Goal: Complete application form

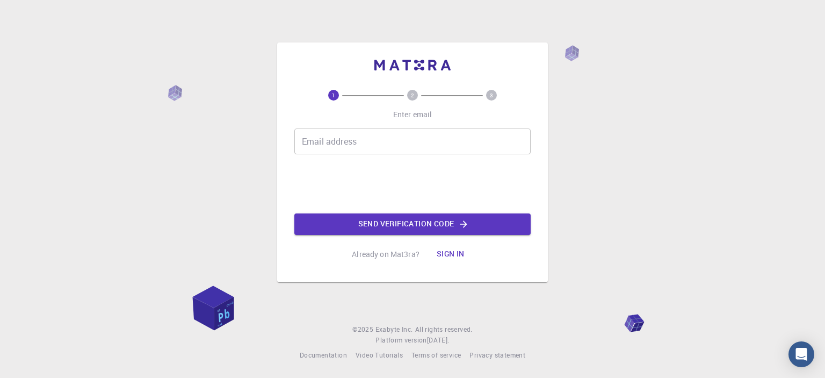
click at [358, 147] on input "Email address" at bounding box center [412, 141] width 236 height 26
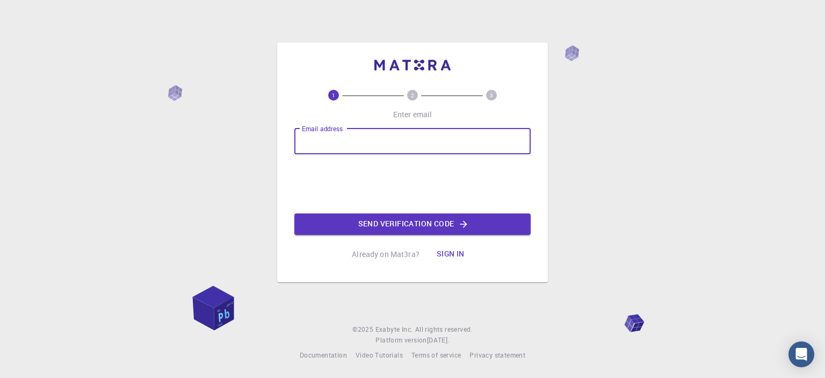
click at [356, 144] on input "Email address" at bounding box center [412, 141] width 236 height 26
type input "1280699010@qq.com"
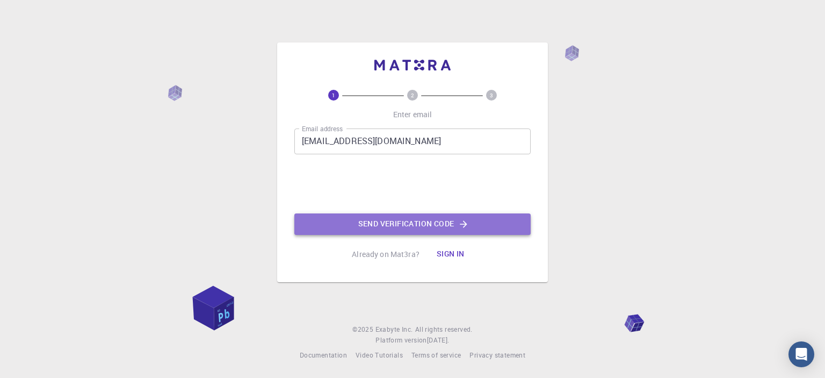
click at [403, 222] on button "Send verification code" at bounding box center [412, 223] width 236 height 21
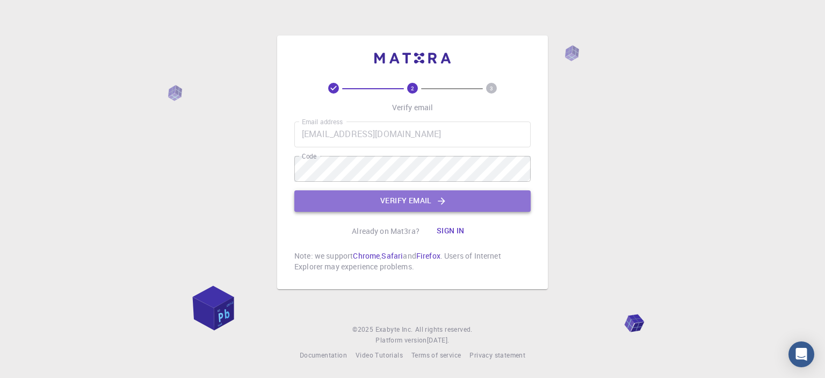
click at [400, 204] on button "Verify email" at bounding box center [412, 200] width 236 height 21
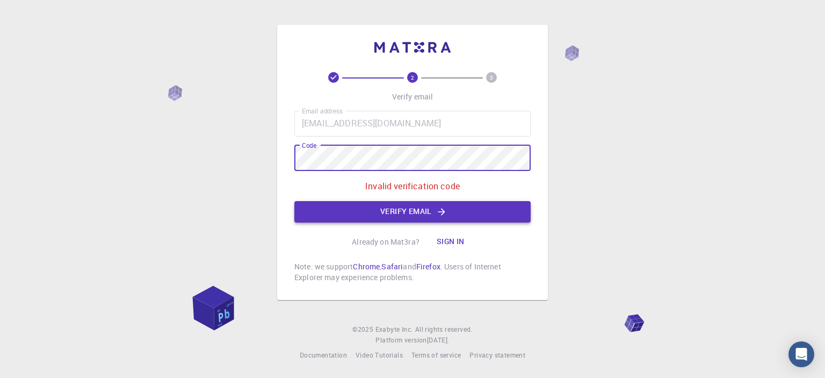
click at [411, 208] on button "Verify email" at bounding box center [412, 211] width 236 height 21
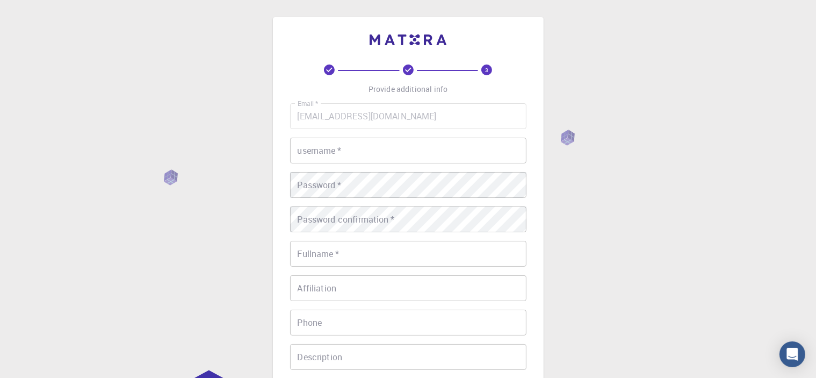
click at [378, 151] on input "username   *" at bounding box center [408, 151] width 236 height 26
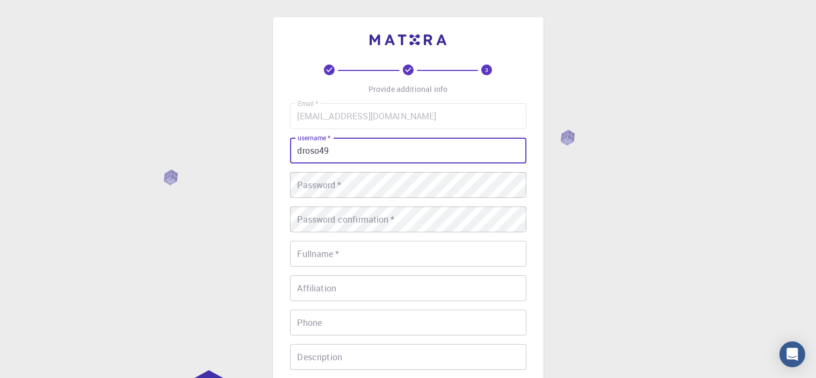
type input "droso49"
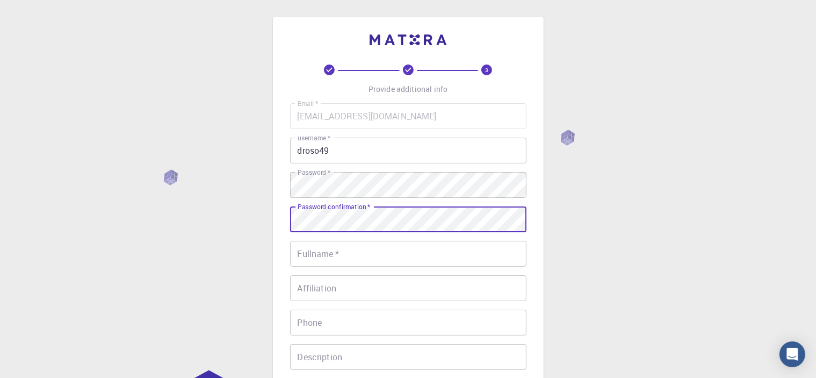
click at [344, 257] on input "Fullname   *" at bounding box center [408, 254] width 236 height 26
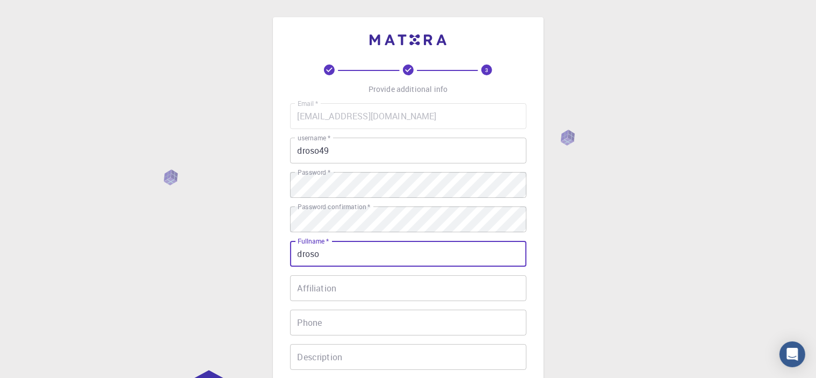
type input "droso"
click at [349, 289] on input "Affiliation" at bounding box center [408, 288] width 236 height 26
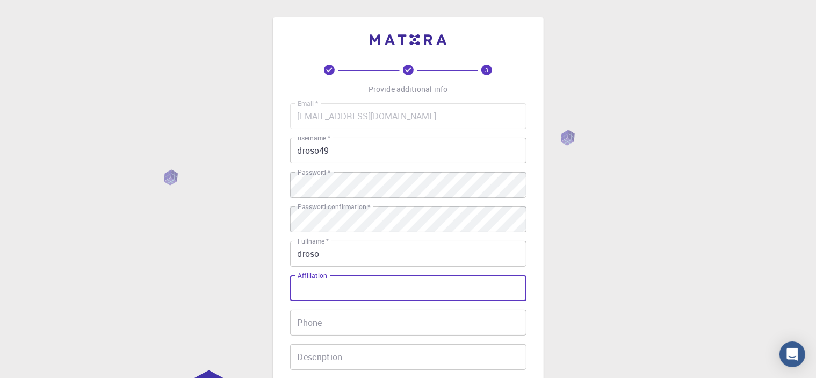
scroll to position [54, 0]
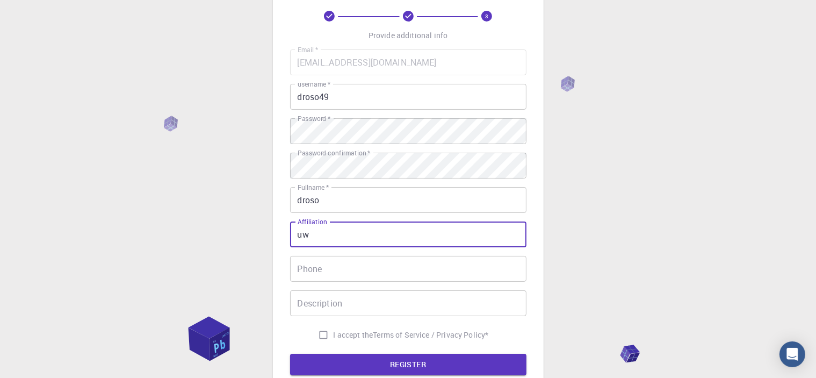
type input "uw"
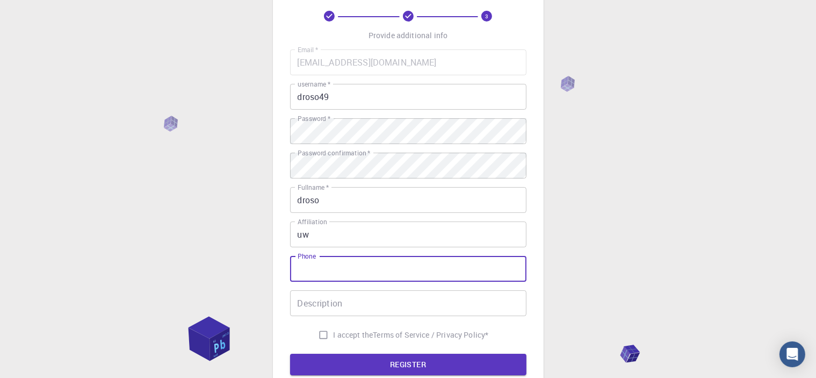
click at [343, 266] on input "Phone" at bounding box center [408, 269] width 236 height 26
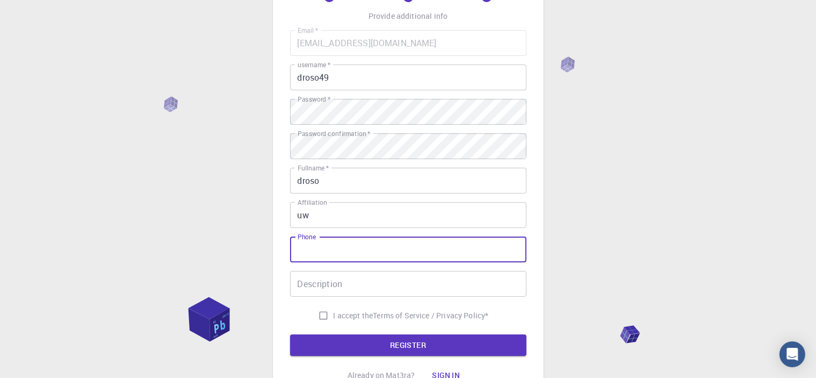
scroll to position [107, 0]
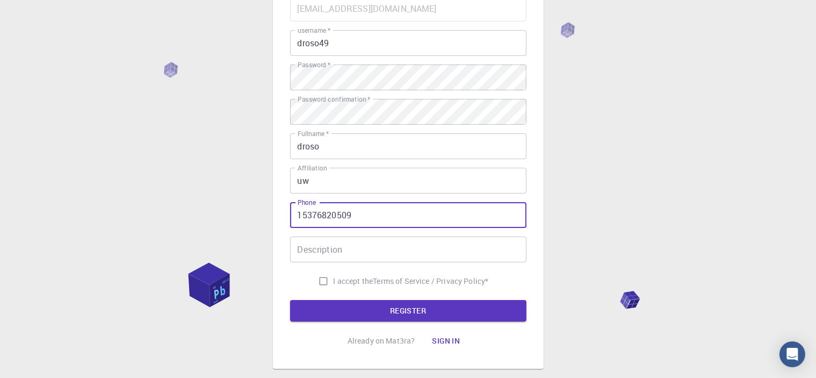
type input "15376820509"
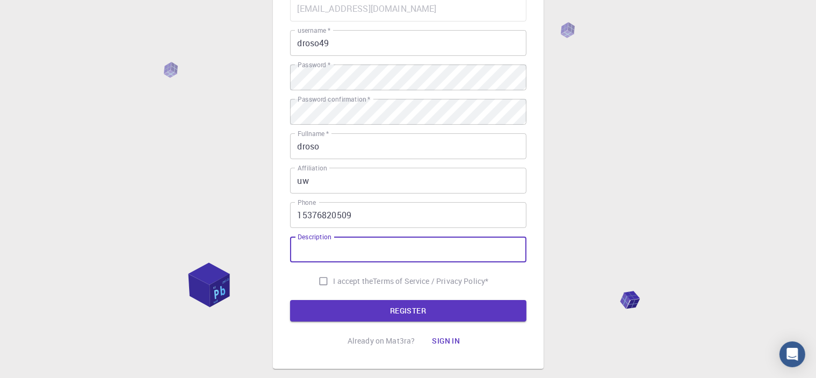
click at [338, 255] on input "Description" at bounding box center [408, 249] width 236 height 26
type input "yu"
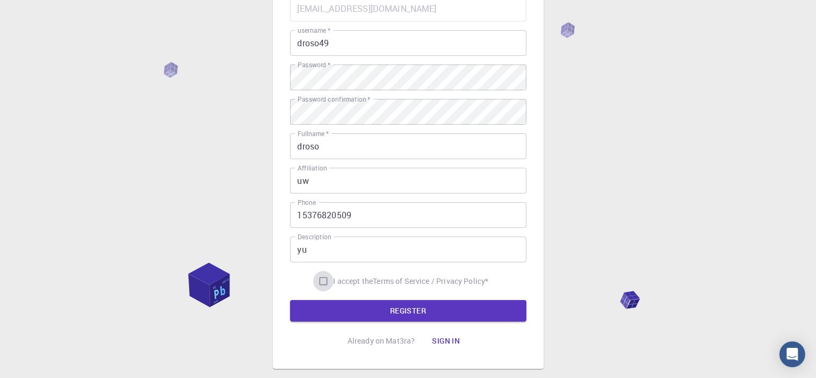
click at [323, 279] on input "I accept the Terms of Service / Privacy Policy *" at bounding box center [323, 281] width 20 height 20
checkbox input "true"
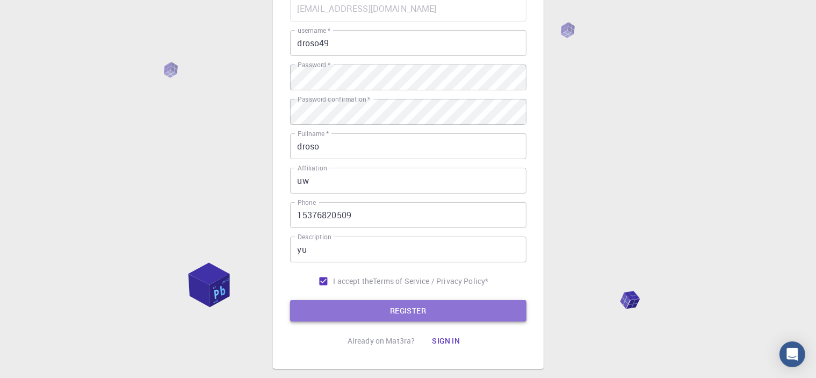
click at [372, 305] on button "REGISTER" at bounding box center [408, 310] width 236 height 21
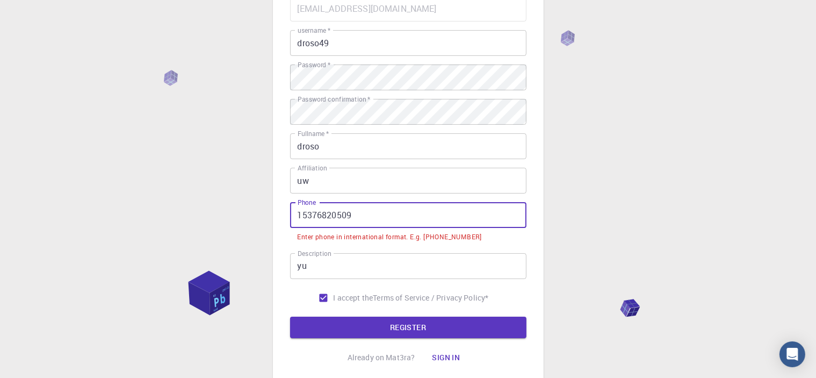
click at [297, 215] on input "15376820509" at bounding box center [408, 215] width 236 height 26
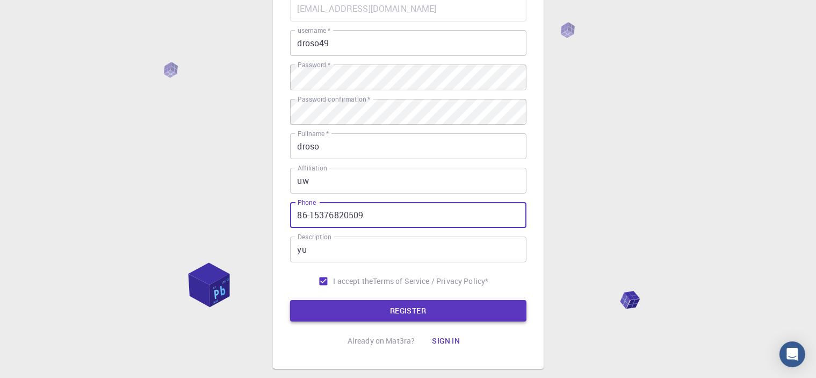
click at [377, 315] on button "REGISTER" at bounding box center [408, 310] width 236 height 21
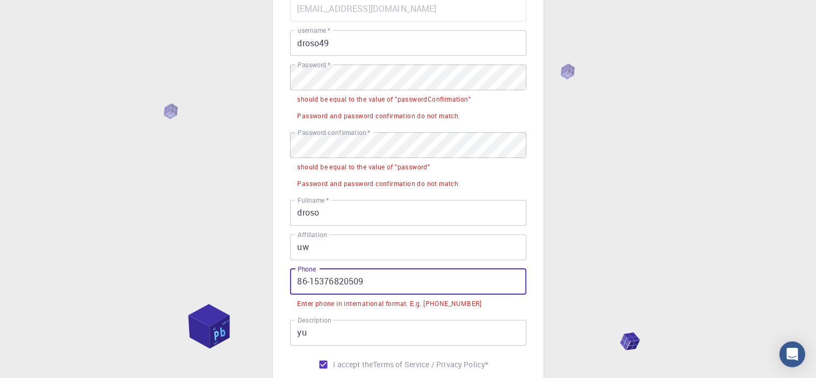
click at [342, 281] on input "86-15376820509" at bounding box center [408, 282] width 236 height 26
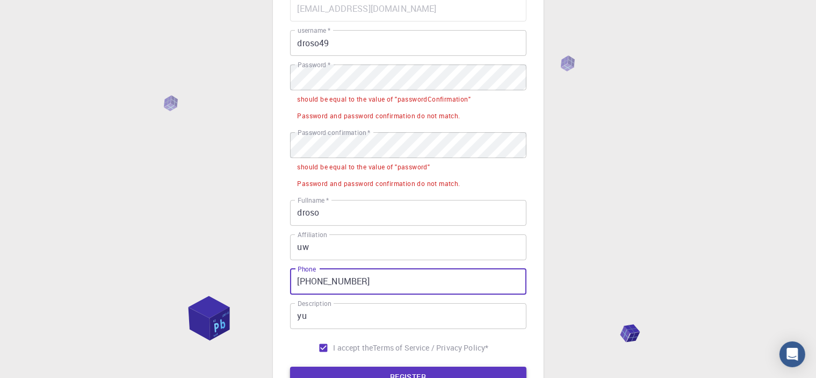
click at [387, 371] on button "REGISTER" at bounding box center [408, 376] width 236 height 21
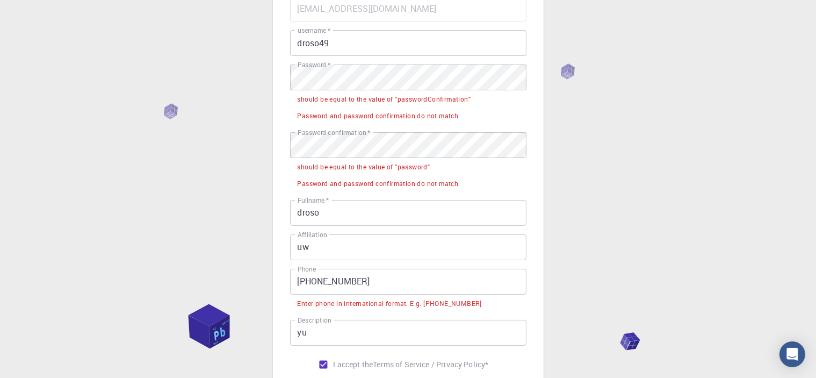
scroll to position [161, 0]
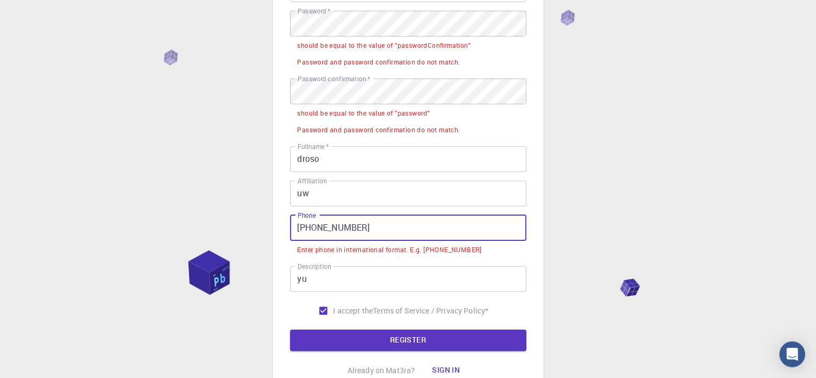
drag, startPoint x: 367, startPoint y: 226, endPoint x: 310, endPoint y: 227, distance: 57.0
click at [310, 227] on input "86-153768-0509" at bounding box center [408, 228] width 236 height 26
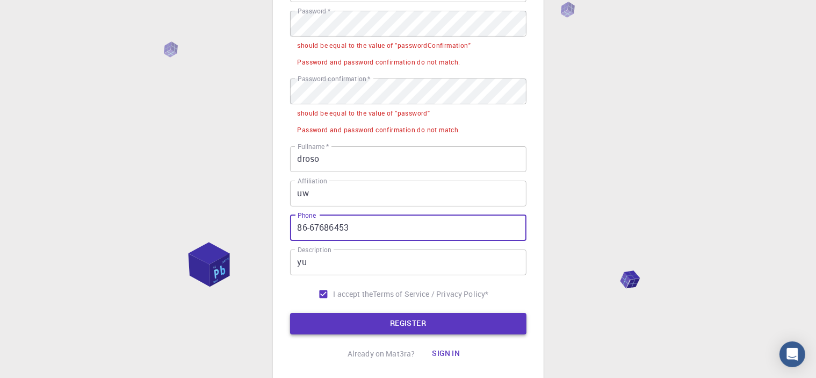
type input "86-67686453"
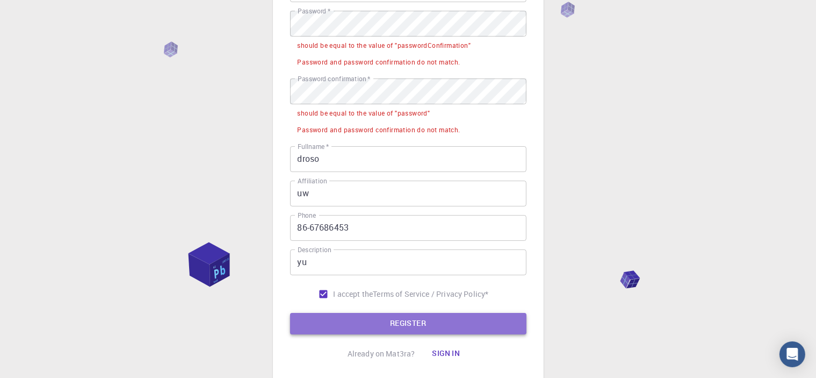
click at [382, 320] on button "REGISTER" at bounding box center [408, 323] width 236 height 21
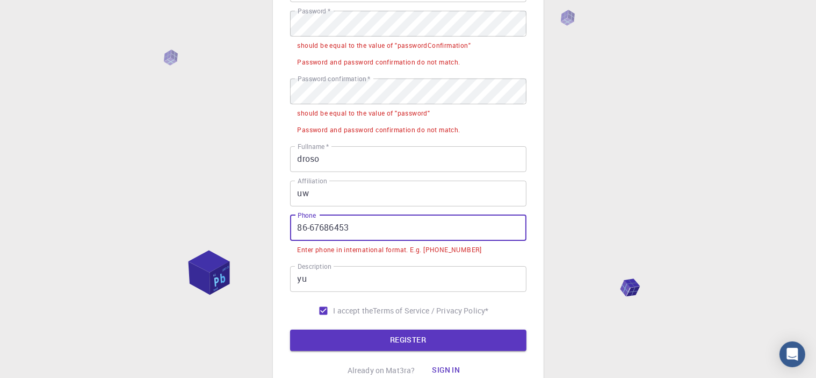
drag, startPoint x: 350, startPoint y: 226, endPoint x: 291, endPoint y: 234, distance: 60.2
click at [291, 234] on input "86-67686453" at bounding box center [408, 228] width 236 height 26
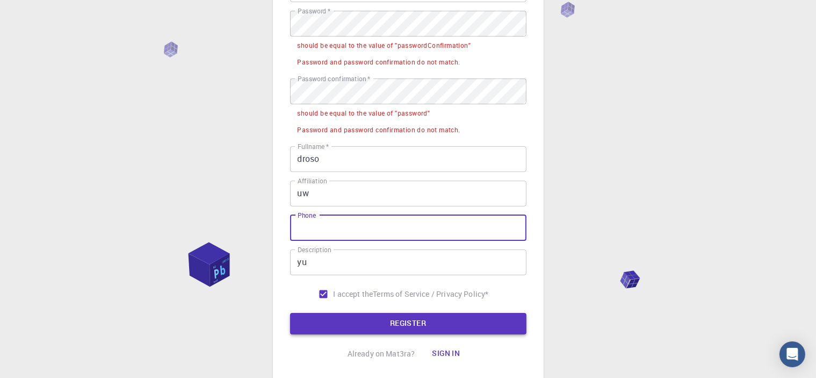
click at [371, 323] on button "REGISTER" at bounding box center [408, 323] width 236 height 21
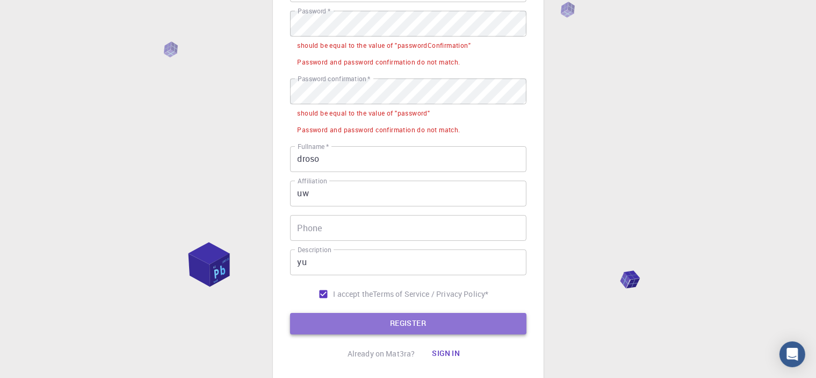
click at [393, 323] on button "REGISTER" at bounding box center [408, 323] width 236 height 21
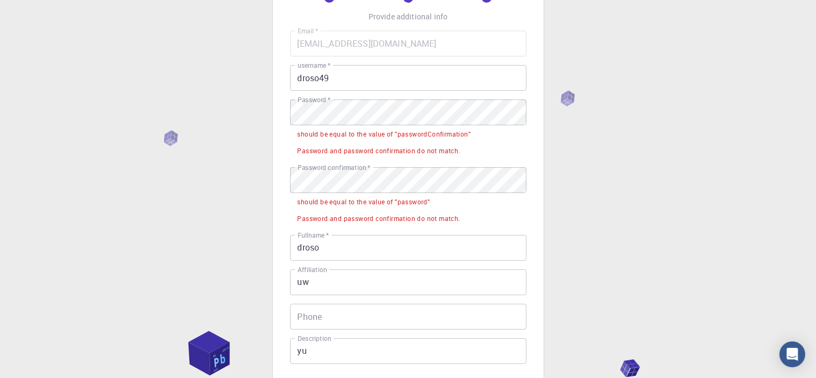
scroll to position [54, 0]
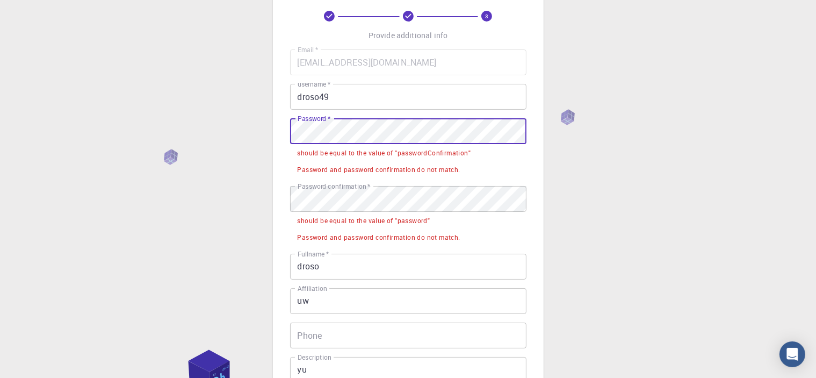
click at [250, 125] on div "3 Provide additional info Email   * 1280699010@qq.com Email   * username   * dr…" at bounding box center [408, 252] width 816 height 613
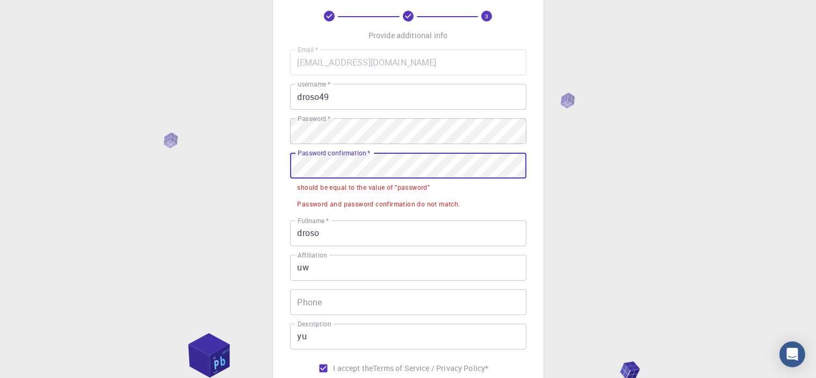
click at [264, 178] on div "3 Provide additional info Email   * 1280699010@qq.com Email   * username   * dr…" at bounding box center [408, 236] width 816 height 580
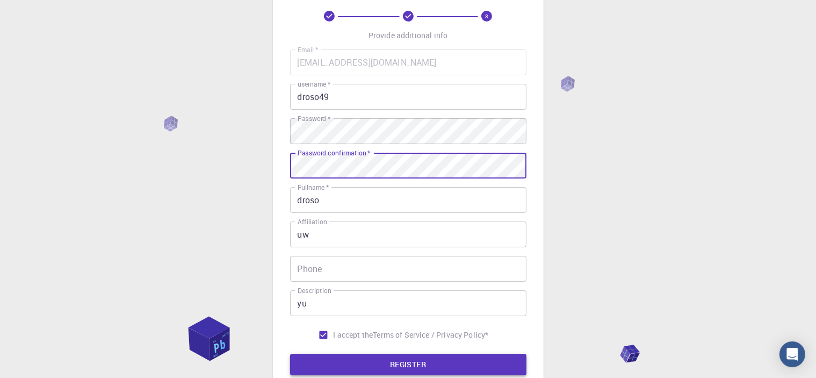
click at [385, 361] on button "REGISTER" at bounding box center [408, 364] width 236 height 21
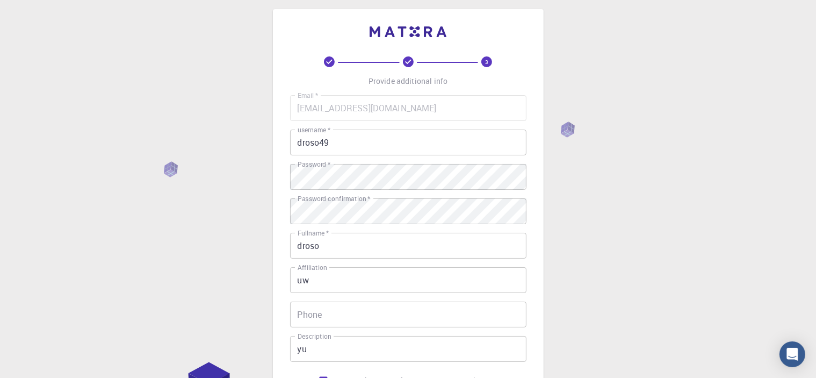
scroll to position [8, 0]
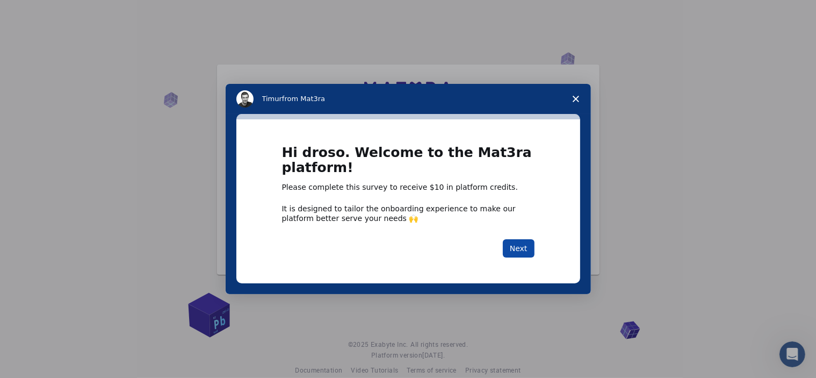
click at [521, 249] on button "Next" at bounding box center [519, 248] width 32 height 18
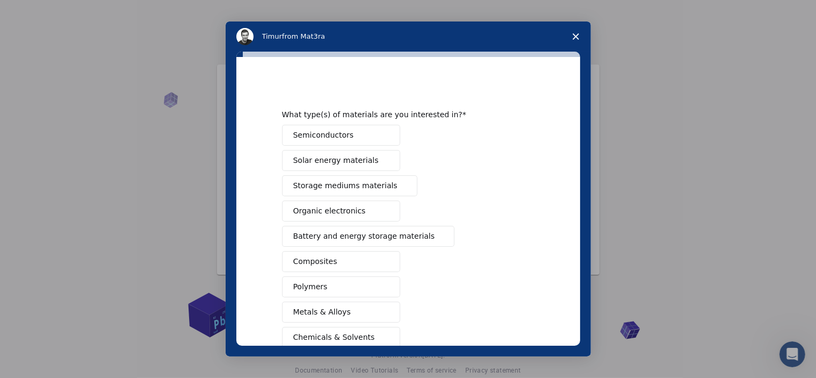
click at [361, 136] on button "Semiconductors" at bounding box center [341, 135] width 118 height 21
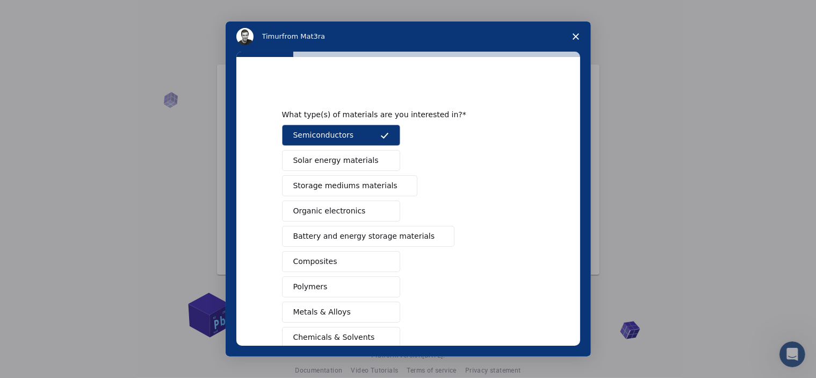
click at [380, 135] on icon "Intercom messenger" at bounding box center [384, 135] width 9 height 9
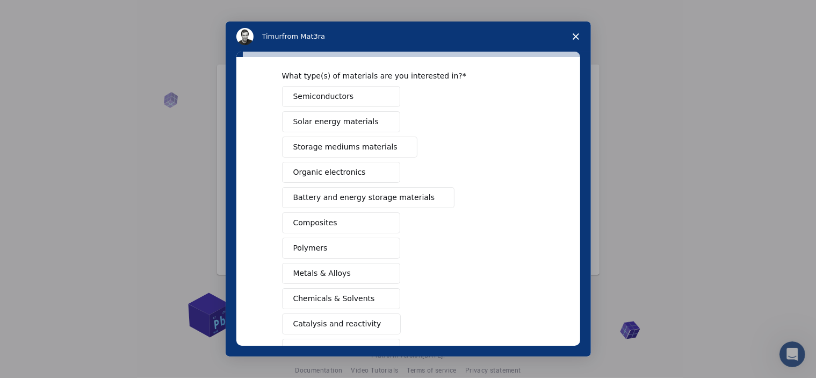
scroll to position [107, 0]
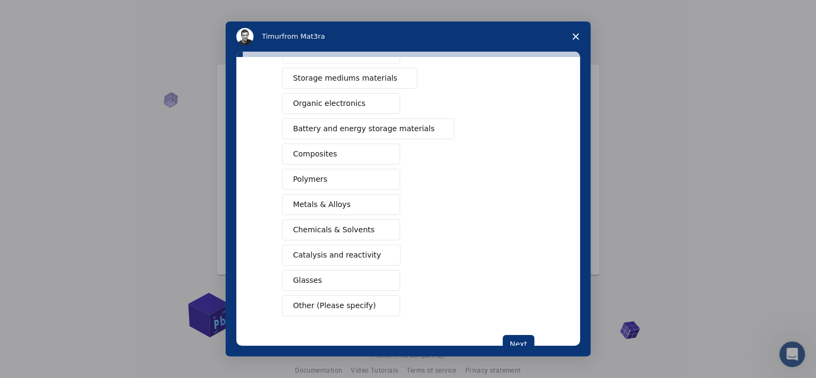
click at [371, 174] on button "Polymers" at bounding box center [341, 179] width 118 height 21
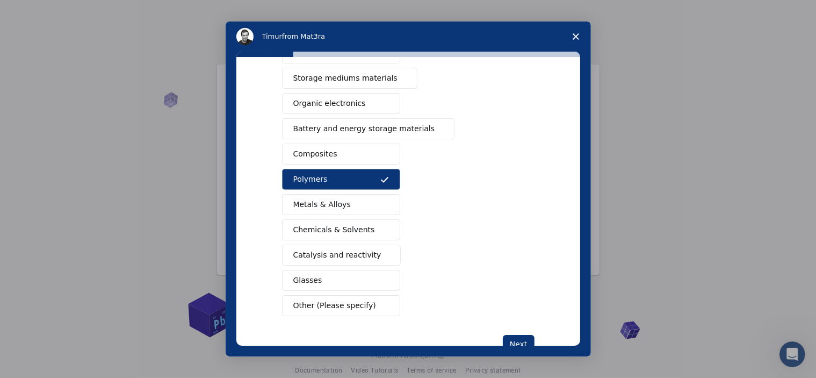
click at [372, 226] on button "Chemicals & Solvents" at bounding box center [341, 229] width 118 height 21
click at [376, 307] on button "Other (Please specify)" at bounding box center [341, 305] width 118 height 21
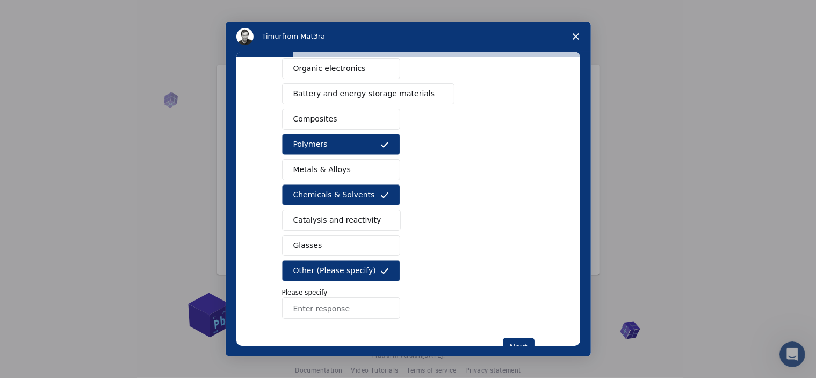
scroll to position [176, 0]
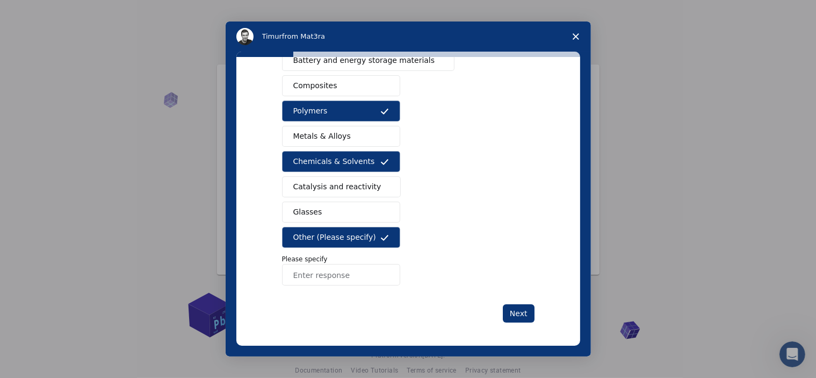
click at [382, 235] on icon "Intercom messenger" at bounding box center [384, 238] width 8 height 6
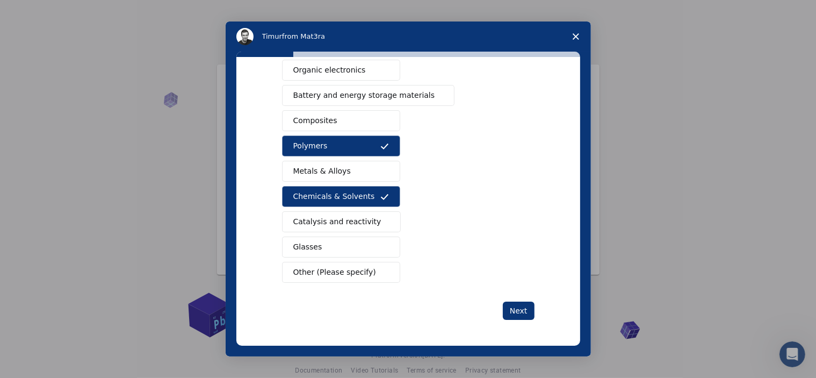
scroll to position [138, 0]
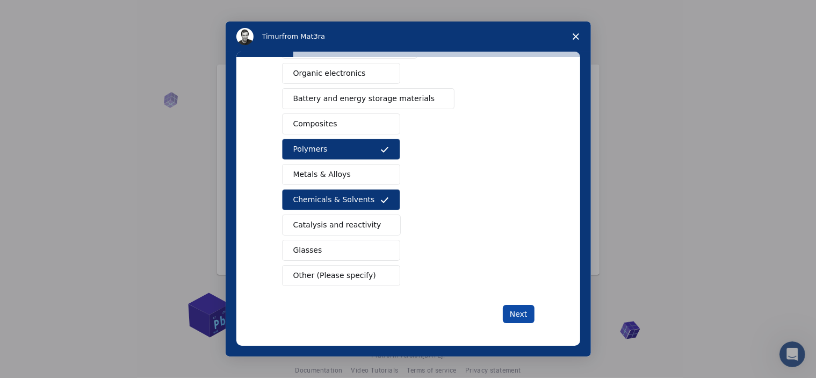
click at [523, 313] on button "Next" at bounding box center [519, 314] width 32 height 18
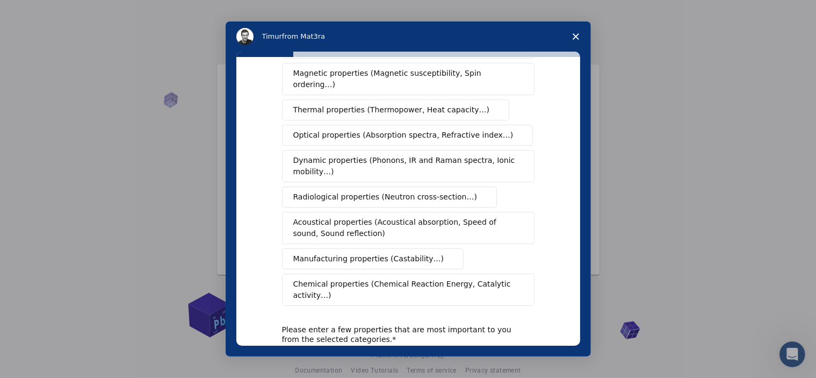
scroll to position [107, 0]
click at [573, 38] on icon "Close survey" at bounding box center [576, 36] width 6 height 6
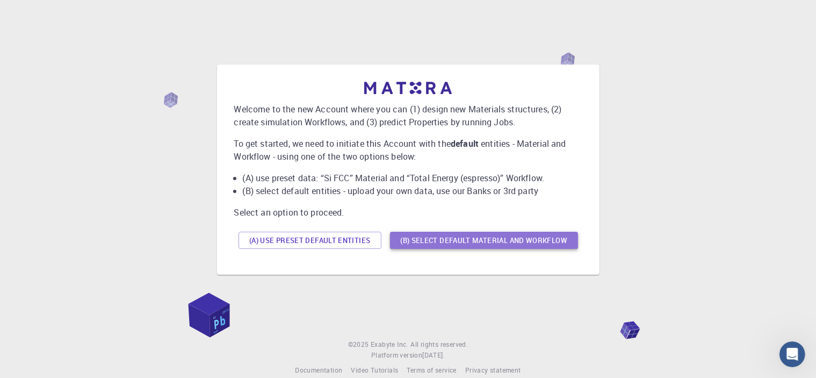
click at [492, 236] on button "(B) Select default material and workflow" at bounding box center [484, 240] width 188 height 17
